Goal: Navigation & Orientation: Find specific page/section

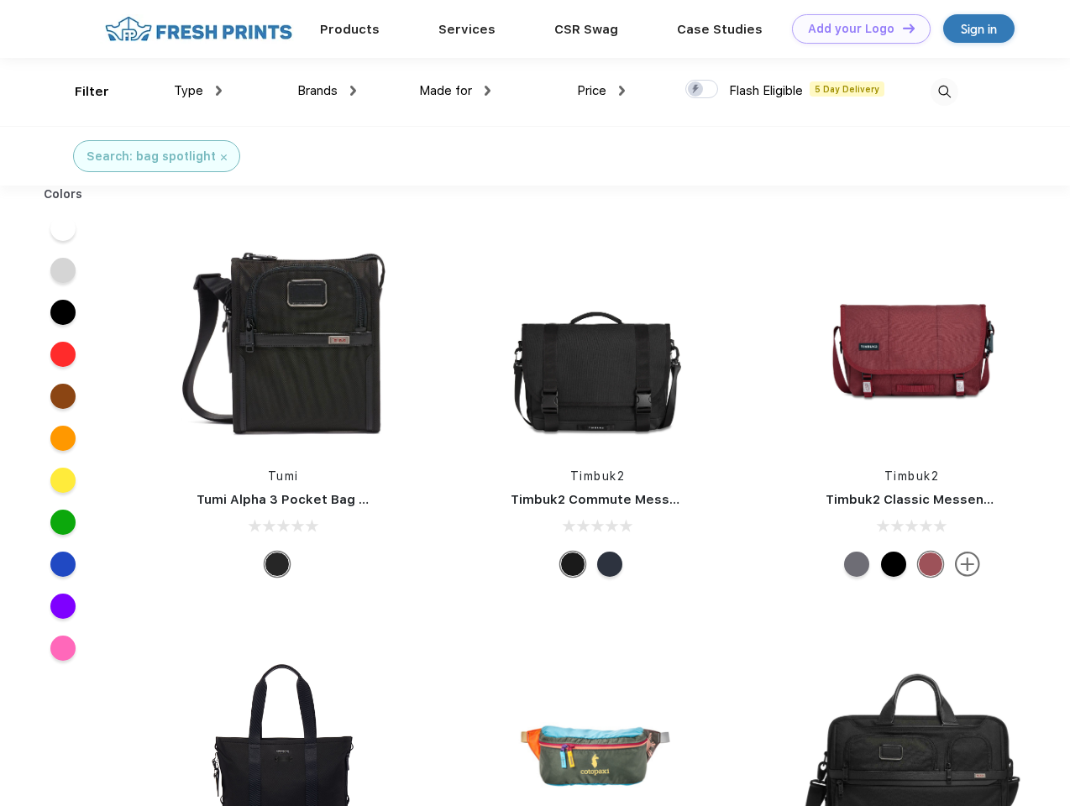
click at [855, 29] on link "Add your Logo Design Tool" at bounding box center [861, 28] width 139 height 29
click at [0, 0] on div "Design Tool" at bounding box center [0, 0] width 0 height 0
click at [901, 28] on link "Add your Logo Design Tool" at bounding box center [861, 28] width 139 height 29
click at [81, 92] on div "Filter" at bounding box center [92, 91] width 34 height 19
click at [198, 91] on span "Type" at bounding box center [188, 90] width 29 height 15
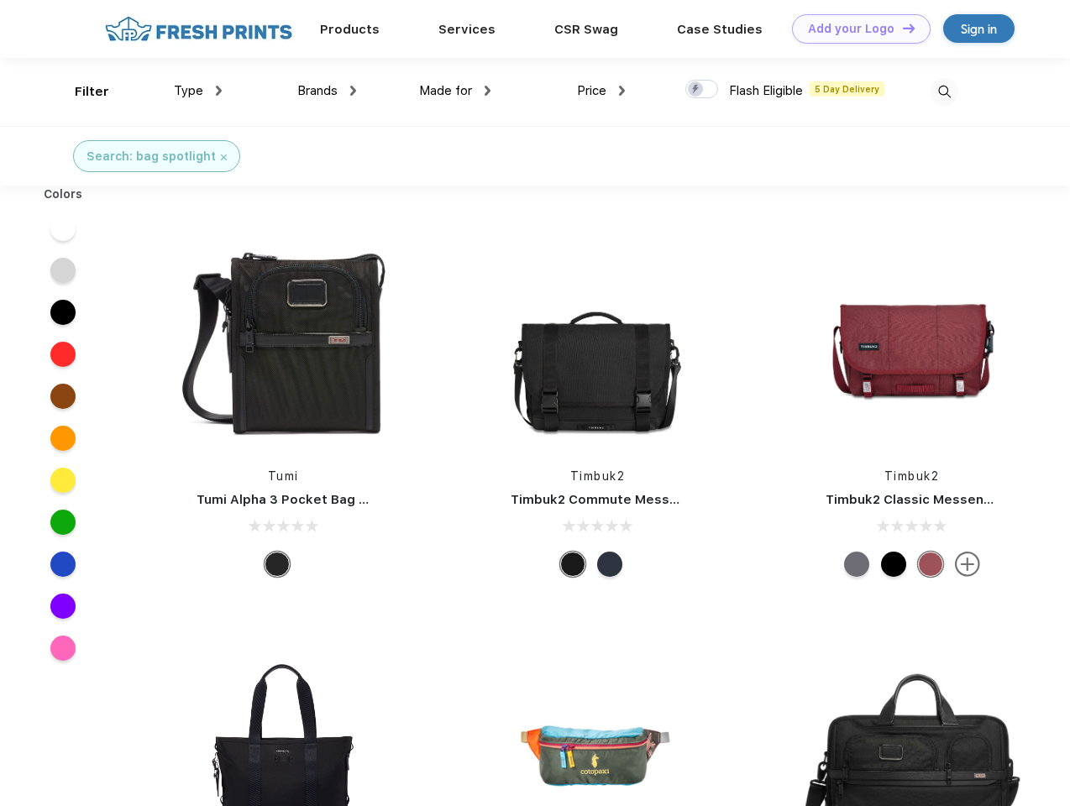
click at [327, 91] on span "Brands" at bounding box center [317, 90] width 40 height 15
click at [455, 91] on span "Made for" at bounding box center [445, 90] width 53 height 15
click at [602, 91] on span "Price" at bounding box center [591, 90] width 29 height 15
click at [702, 90] on div at bounding box center [702, 89] width 33 height 18
click at [696, 90] on input "checkbox" at bounding box center [691, 84] width 11 height 11
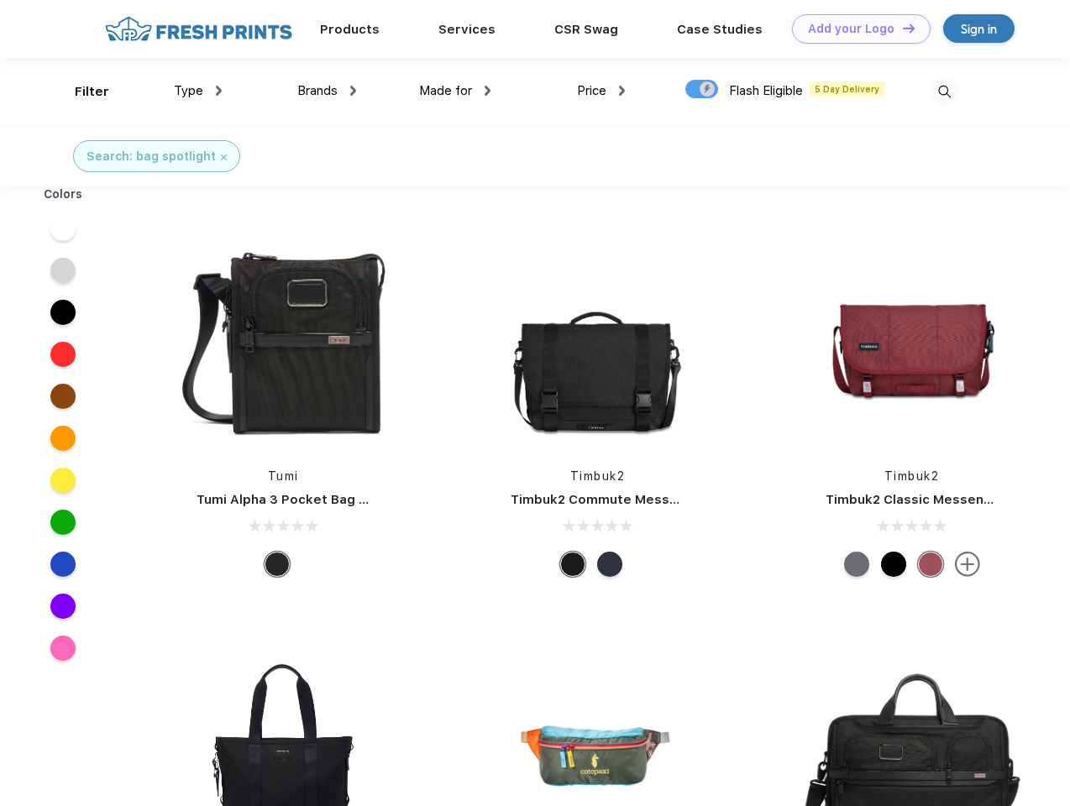
click at [944, 92] on img at bounding box center [945, 92] width 28 height 28
